Goal: Transaction & Acquisition: Purchase product/service

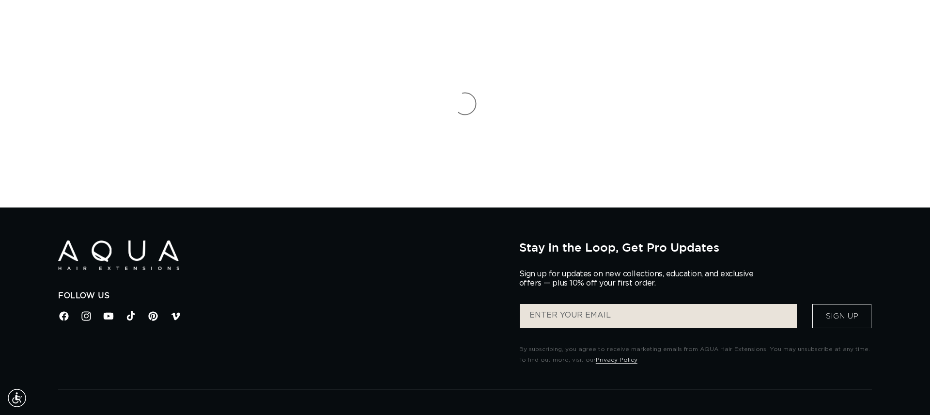
scroll to position [5, 0]
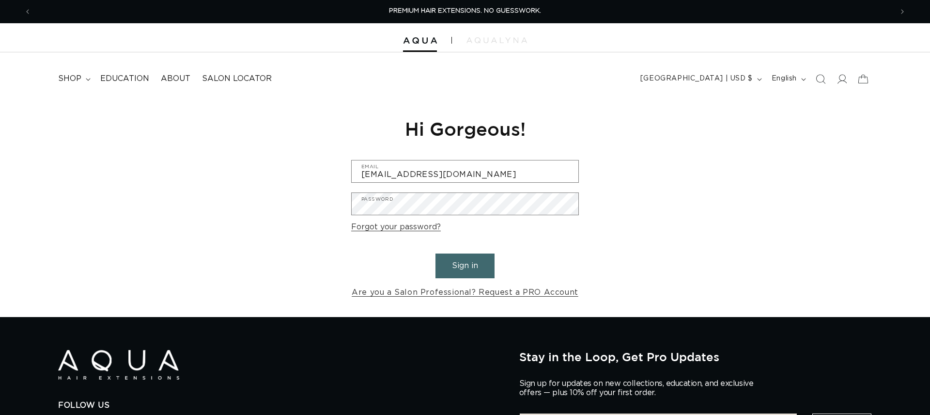
scroll to position [1, 0]
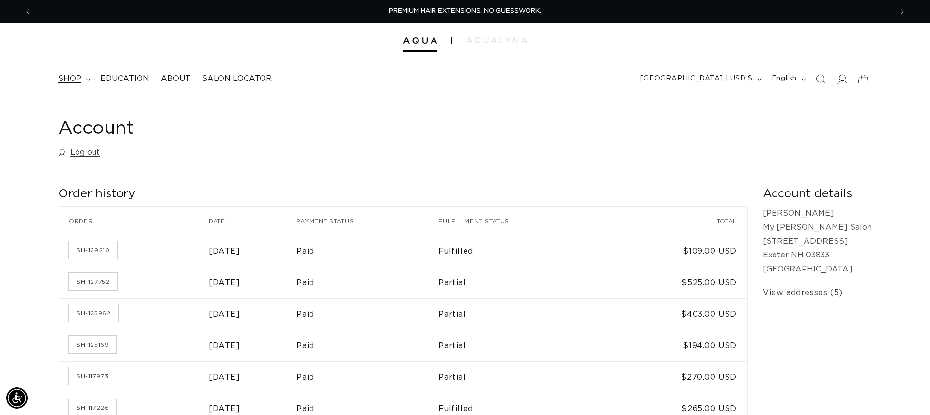
click at [65, 79] on span "shop" at bounding box center [69, 79] width 23 height 10
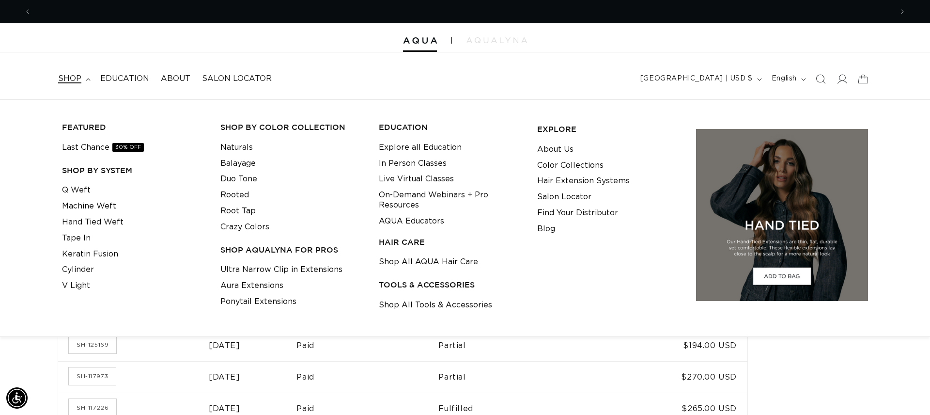
scroll to position [0, 861]
click at [79, 204] on link "Machine Weft" at bounding box center [89, 206] width 54 height 16
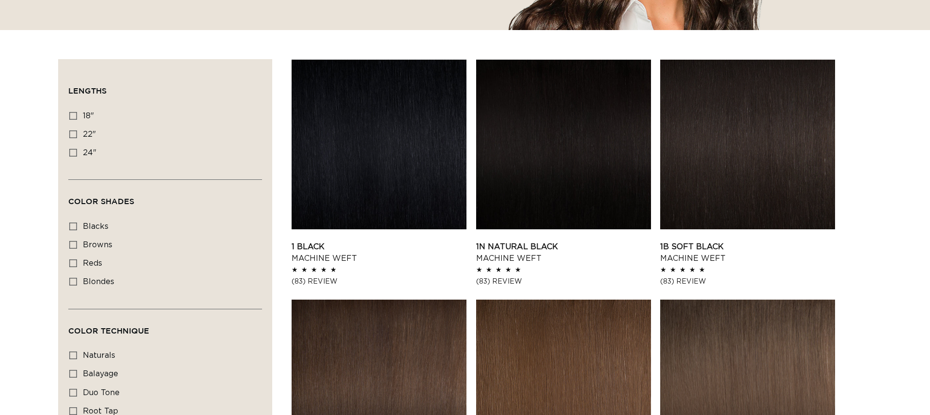
scroll to position [297, 0]
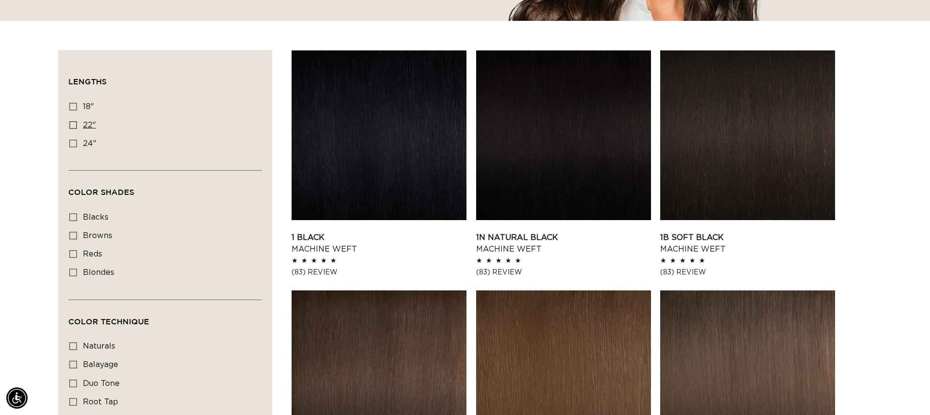
click at [87, 125] on span "22"" at bounding box center [89, 125] width 13 height 8
click at [77, 125] on input "22" 22" (33 products)" at bounding box center [73, 125] width 8 height 8
checkbox input "true"
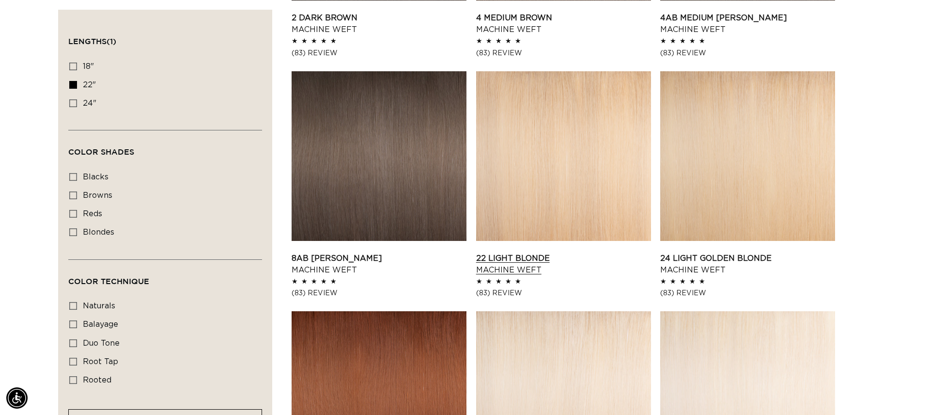
scroll to position [0, 1723]
click at [733, 252] on link "24 Light Golden Blonde Machine Weft" at bounding box center [747, 263] width 175 height 23
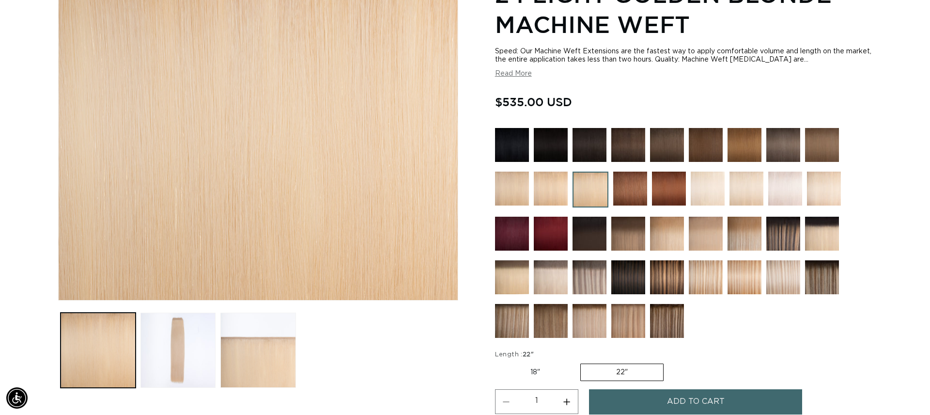
scroll to position [0, 1723]
